Goal: Task Accomplishment & Management: Complete application form

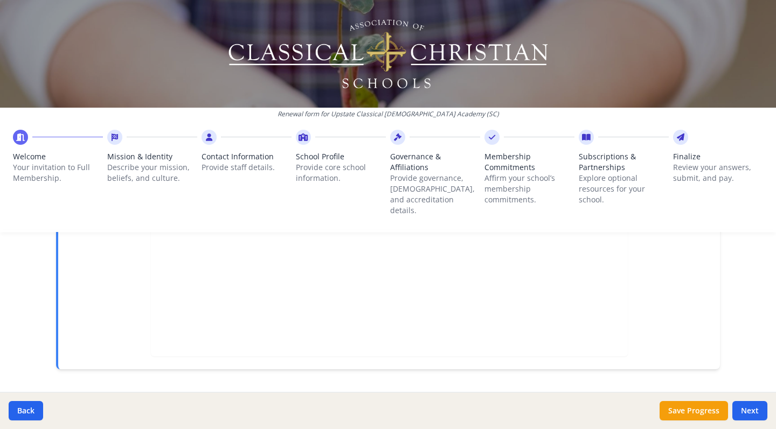
scroll to position [375, 0]
click at [740, 406] on button "Next" at bounding box center [749, 410] width 35 height 19
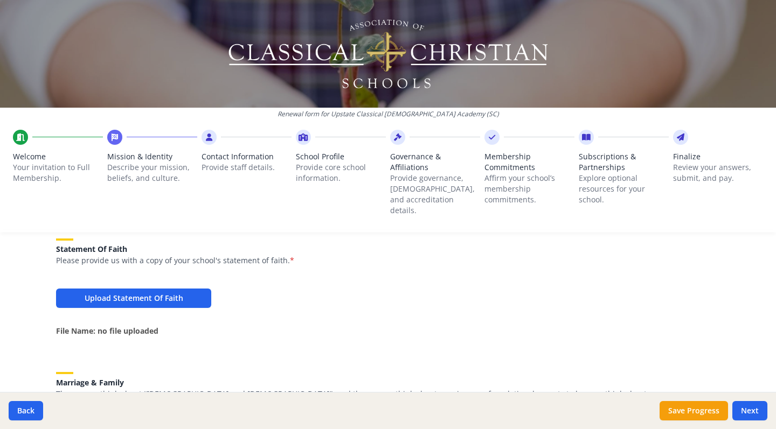
scroll to position [751, 0]
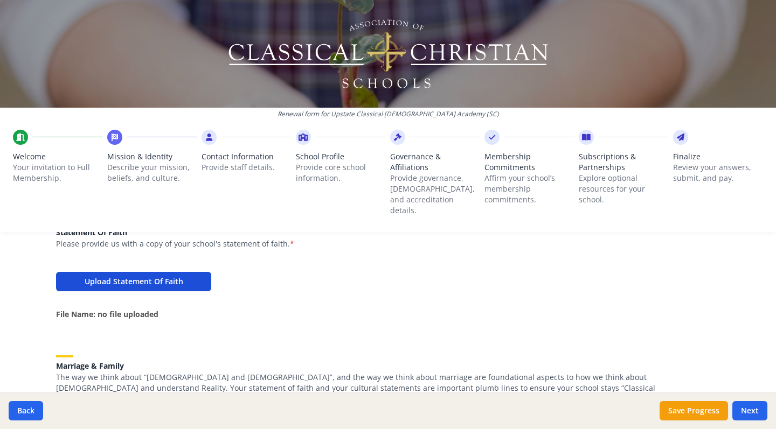
click at [178, 272] on button "Upload Statement Of Faith" at bounding box center [133, 281] width 155 height 19
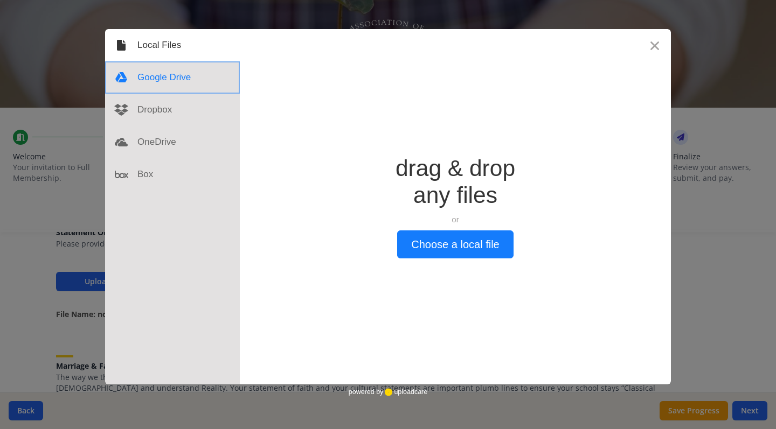
click at [172, 79] on div at bounding box center [172, 77] width 135 height 32
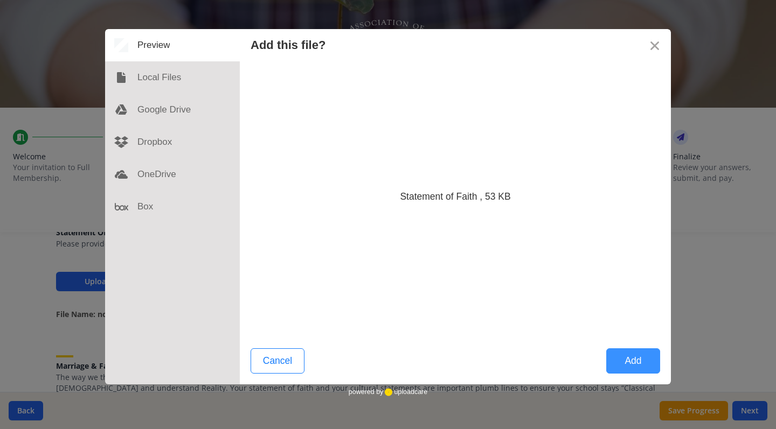
click at [630, 368] on button "Add" at bounding box center [633, 361] width 54 height 25
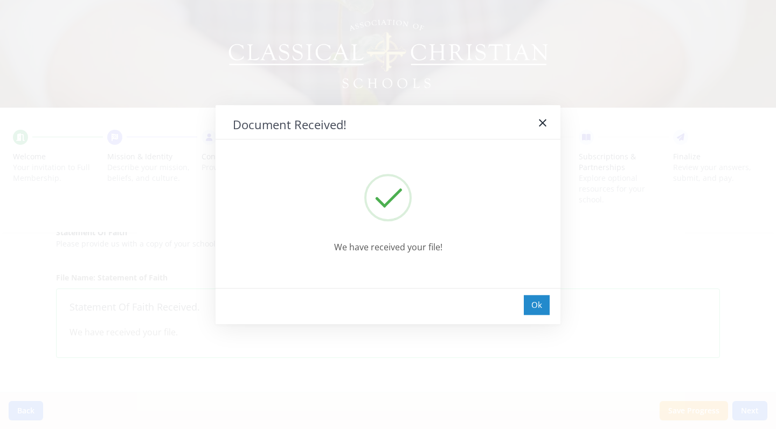
click at [539, 307] on div "Ok" at bounding box center [537, 305] width 26 height 20
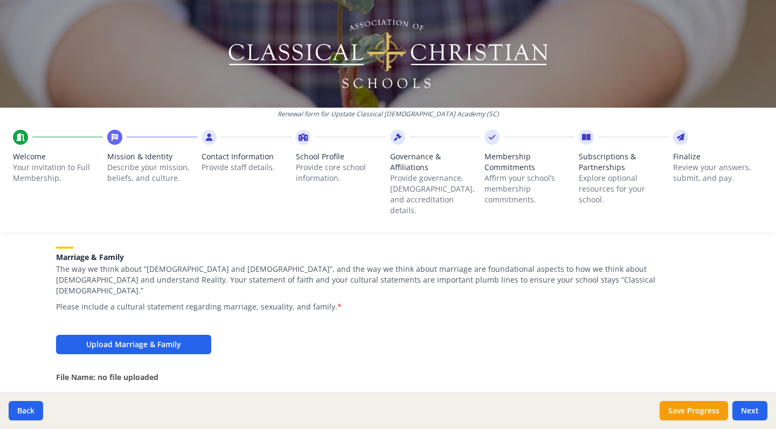
scroll to position [898, 0]
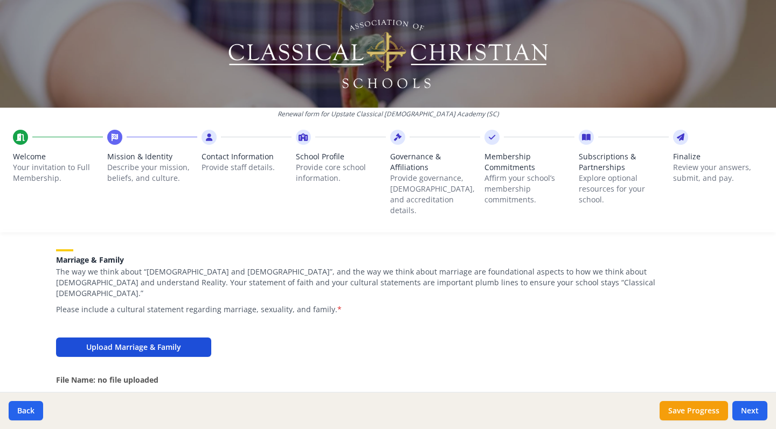
click at [185, 338] on button "Upload Marriage & Family" at bounding box center [133, 347] width 155 height 19
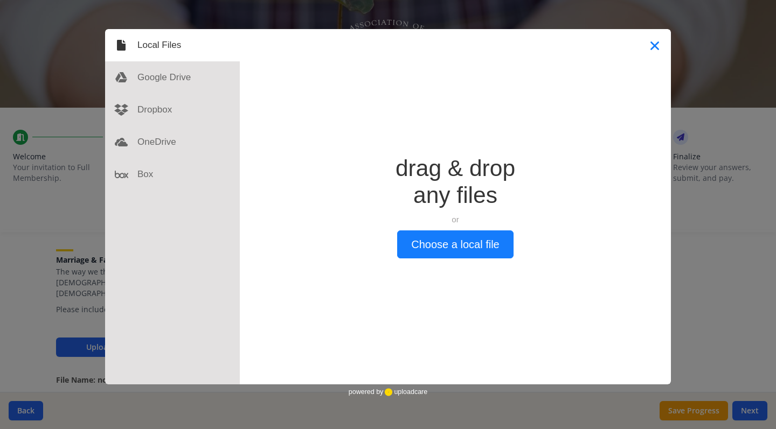
click at [653, 48] on button "Close" at bounding box center [655, 45] width 32 height 32
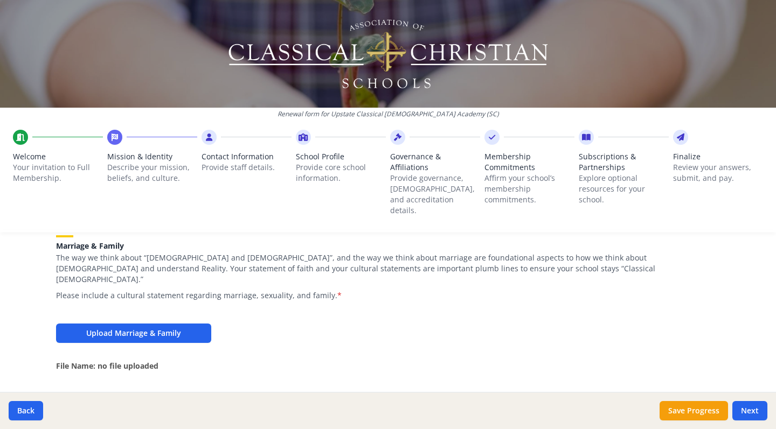
scroll to position [909, 0]
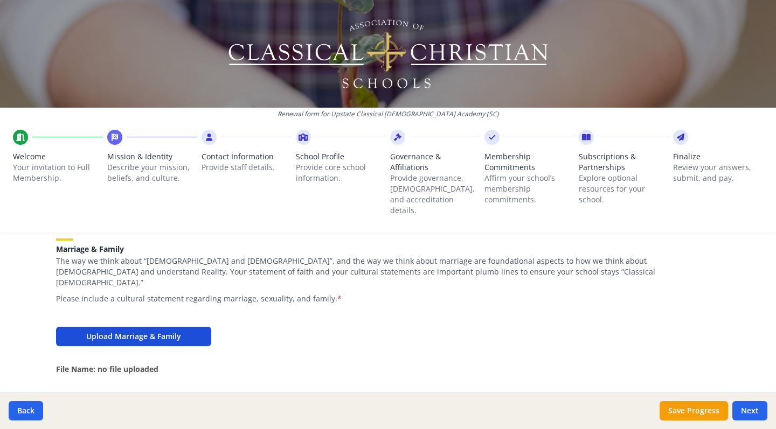
click at [162, 327] on button "Upload Marriage & Family" at bounding box center [133, 336] width 155 height 19
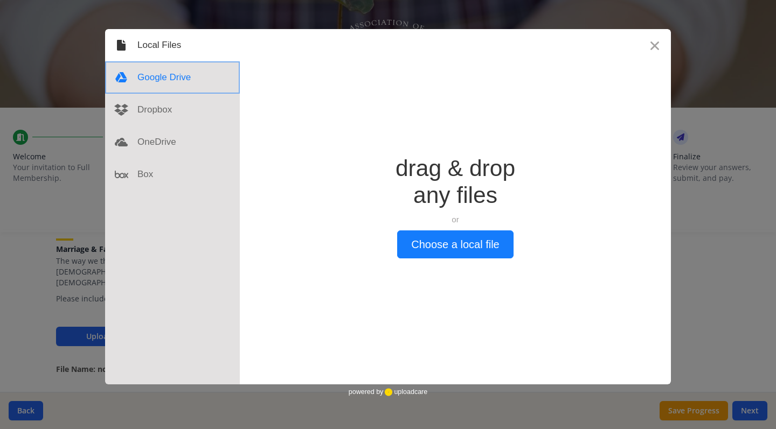
click at [162, 79] on div at bounding box center [172, 77] width 135 height 32
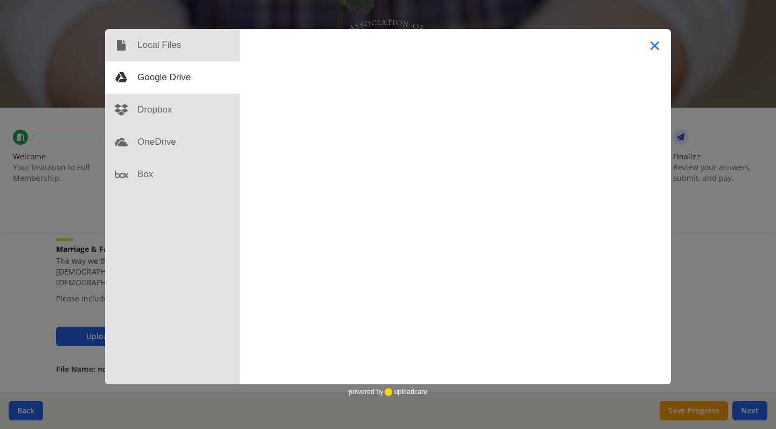
click at [657, 47] on button "Close" at bounding box center [655, 45] width 32 height 32
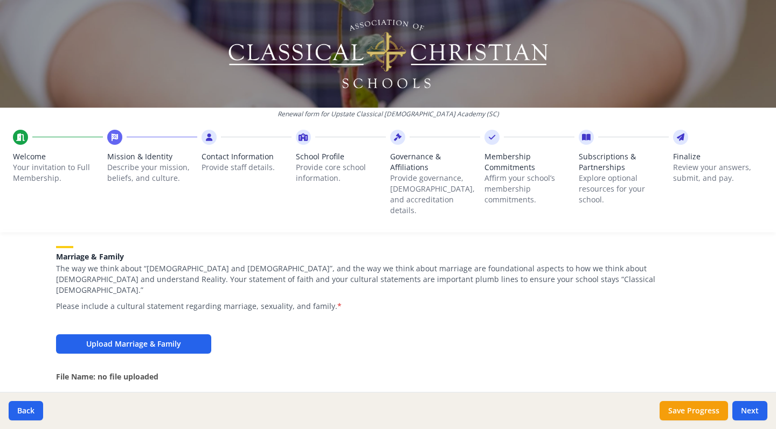
scroll to position [898, 0]
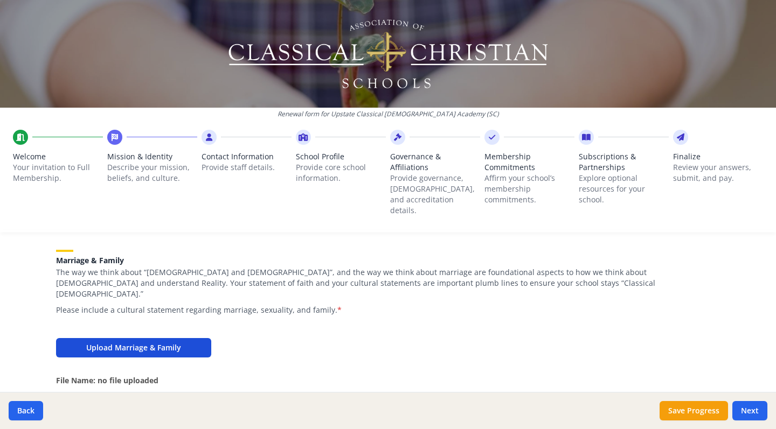
click at [160, 338] on button "Upload Marriage & Family" at bounding box center [133, 347] width 155 height 19
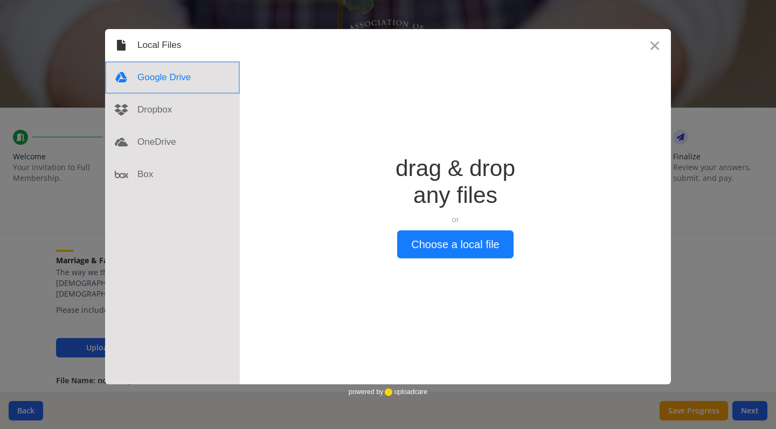
click at [184, 80] on div at bounding box center [172, 77] width 135 height 32
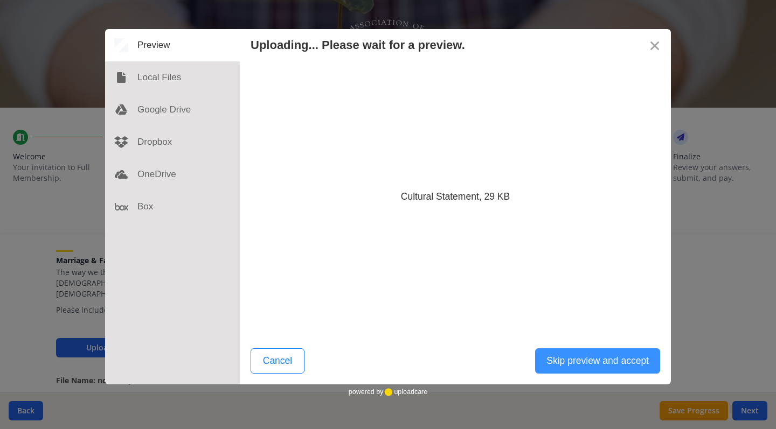
click at [581, 362] on button "Skip preview and accept" at bounding box center [597, 361] width 125 height 25
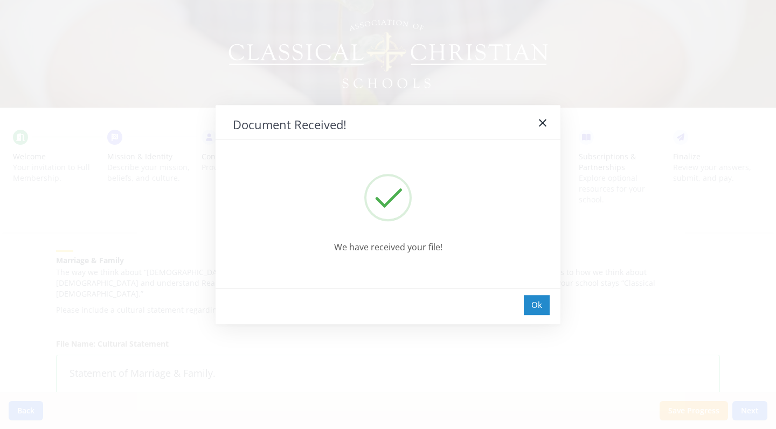
click at [534, 306] on div "Ok" at bounding box center [537, 305] width 26 height 20
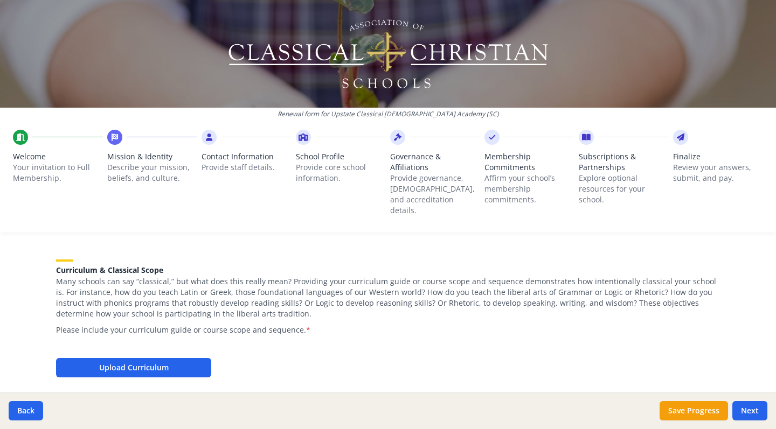
scroll to position [1102, 0]
